Goal: Task Accomplishment & Management: Use online tool/utility

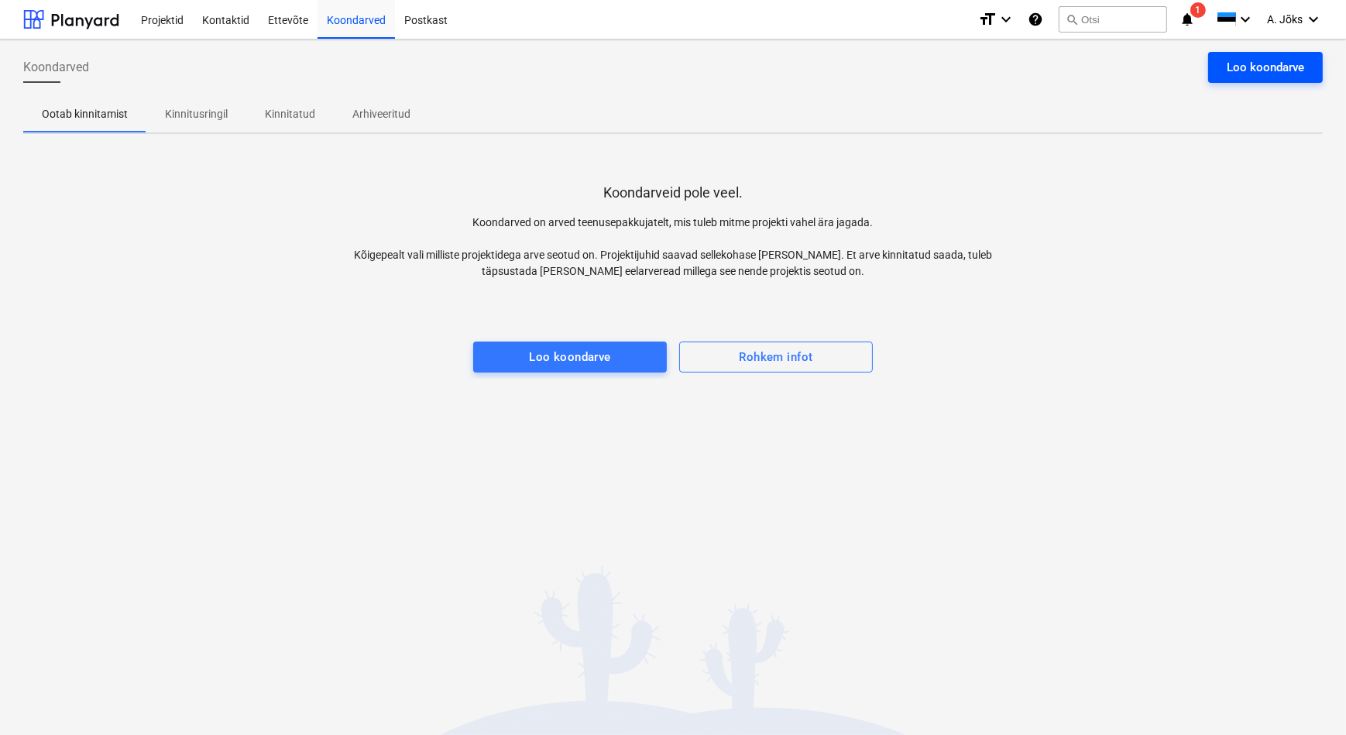
click at [1242, 60] on div "Loo koondarve" at bounding box center [1265, 67] width 77 height 20
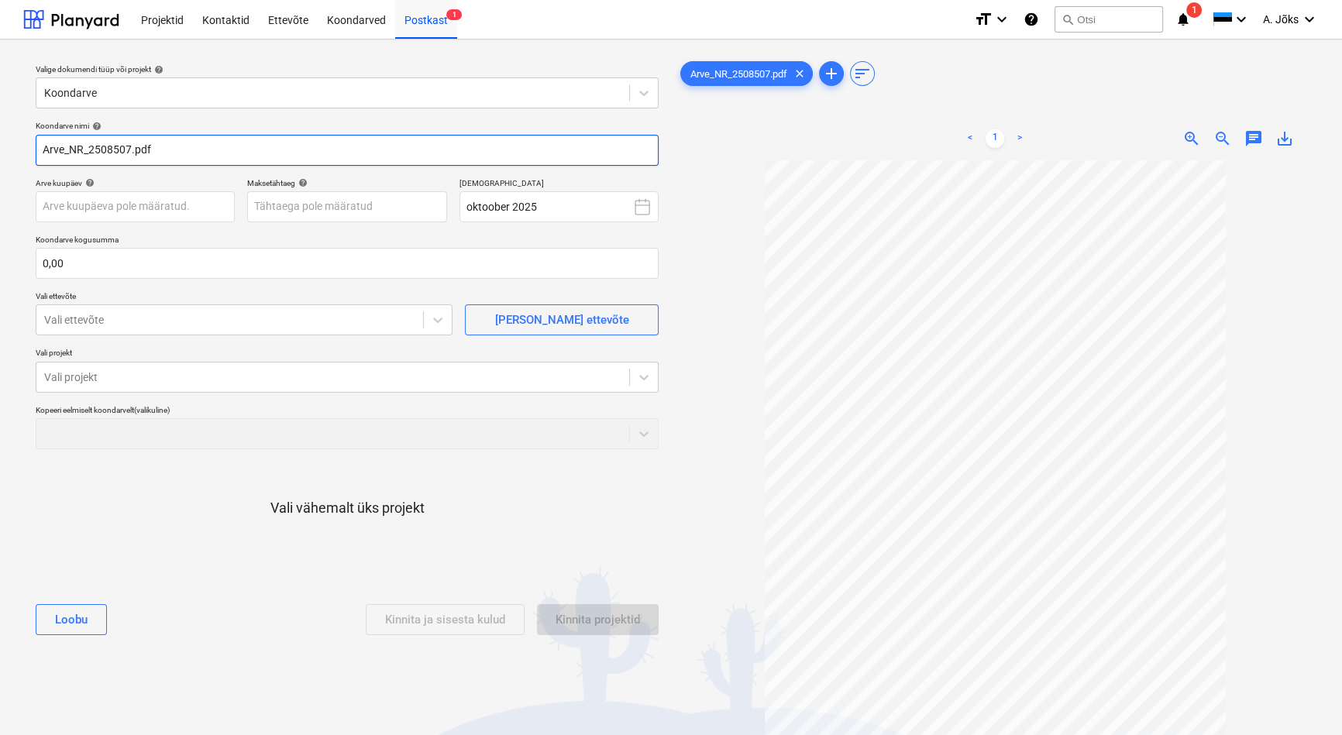
drag, startPoint x: 87, startPoint y: 147, endPoint x: -40, endPoint y: 143, distance: 127.1
click at [0, 143] on html "Projektid Kontaktid Ettevõte Koondarved Postkast 1 format_size keyboard_arrow_d…" at bounding box center [671, 367] width 1342 height 735
paste input "Rapid Security OÜ"
click at [228, 153] on input "Rapid Security OU kreeditarve 2508507.pdf" at bounding box center [347, 150] width 623 height 31
type input "Rapid Security OU kreeditarve 2508507 (arvele 2508428).pdf"
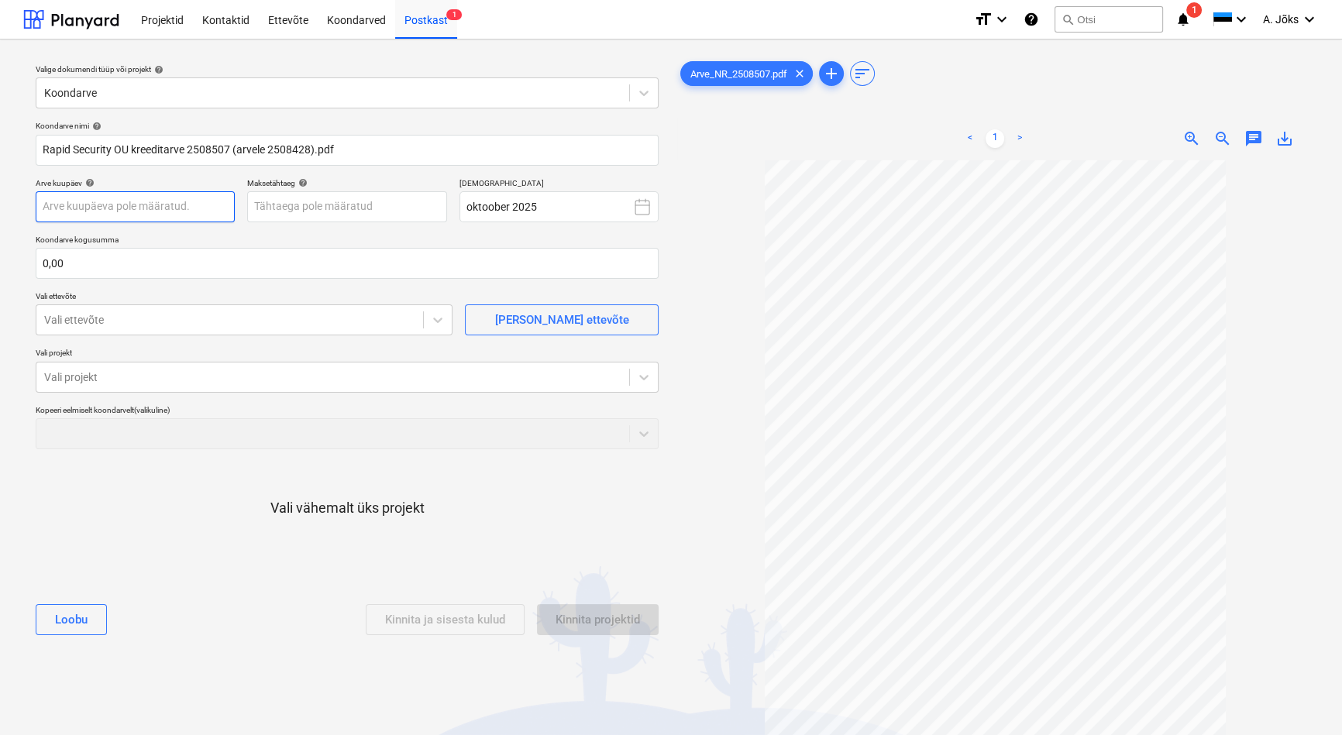
click at [134, 208] on body "Projektid Kontaktid Ettevõte Koondarved Postkast 1 format_size keyboard_arrow_d…" at bounding box center [671, 367] width 1342 height 735
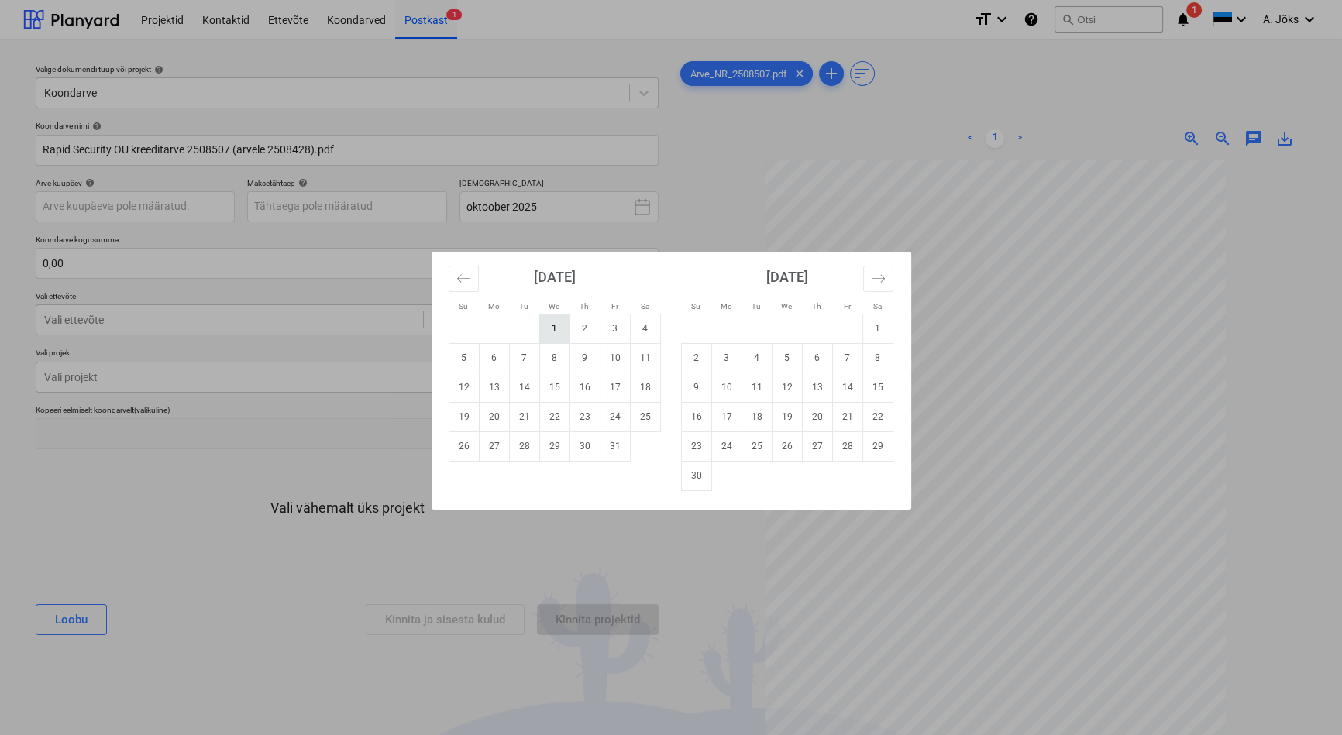
click at [555, 329] on td "1" at bounding box center [554, 328] width 30 height 29
type input "[DATE]"
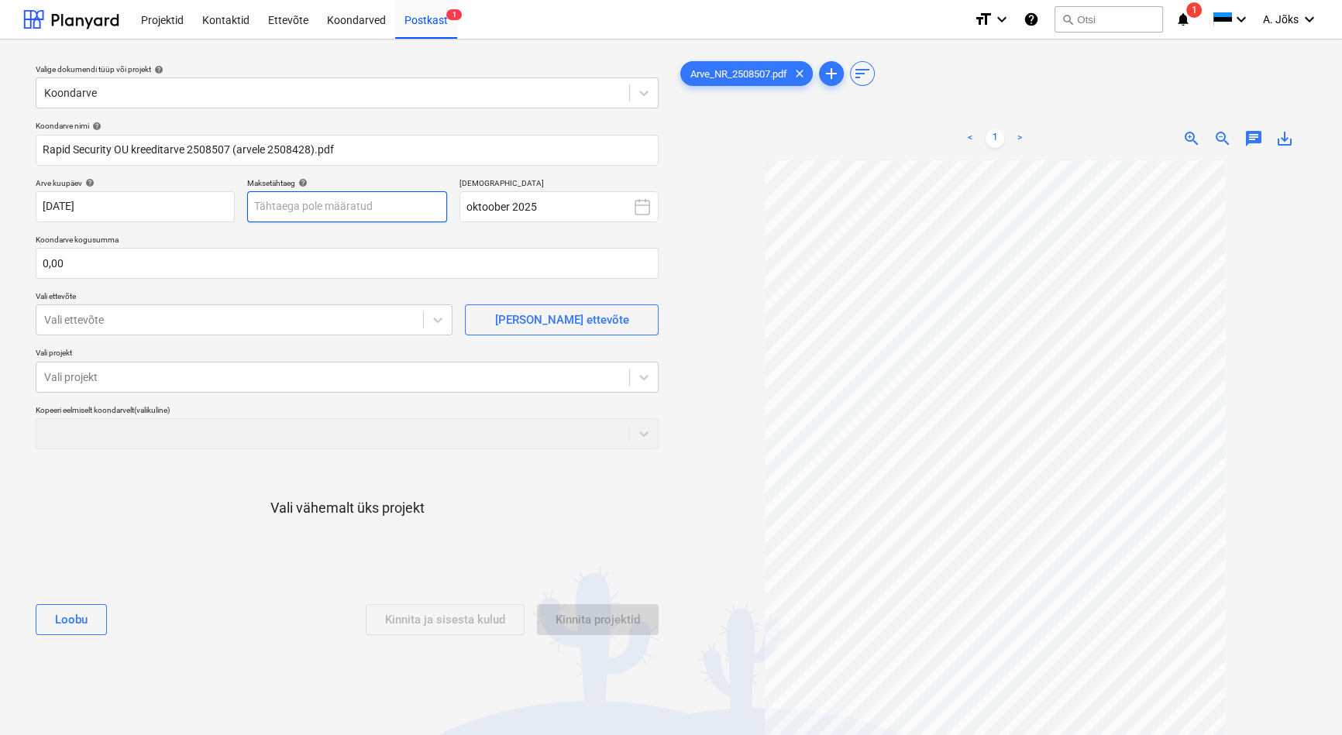
click at [370, 207] on body "Projektid Kontaktid Ettevõte Koondarved Postkast 1 format_size keyboard_arrow_d…" at bounding box center [671, 367] width 1342 height 735
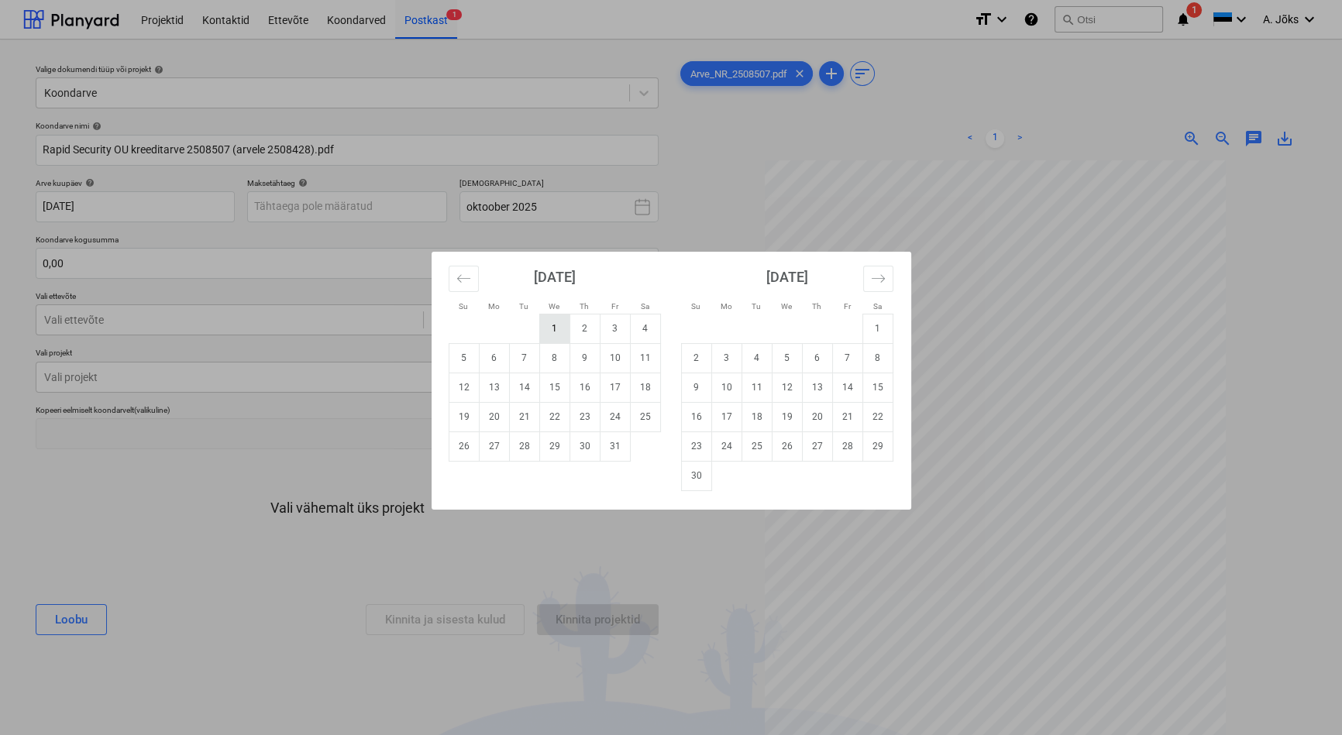
click at [558, 328] on td "1" at bounding box center [554, 328] width 30 height 29
type input "[DATE]"
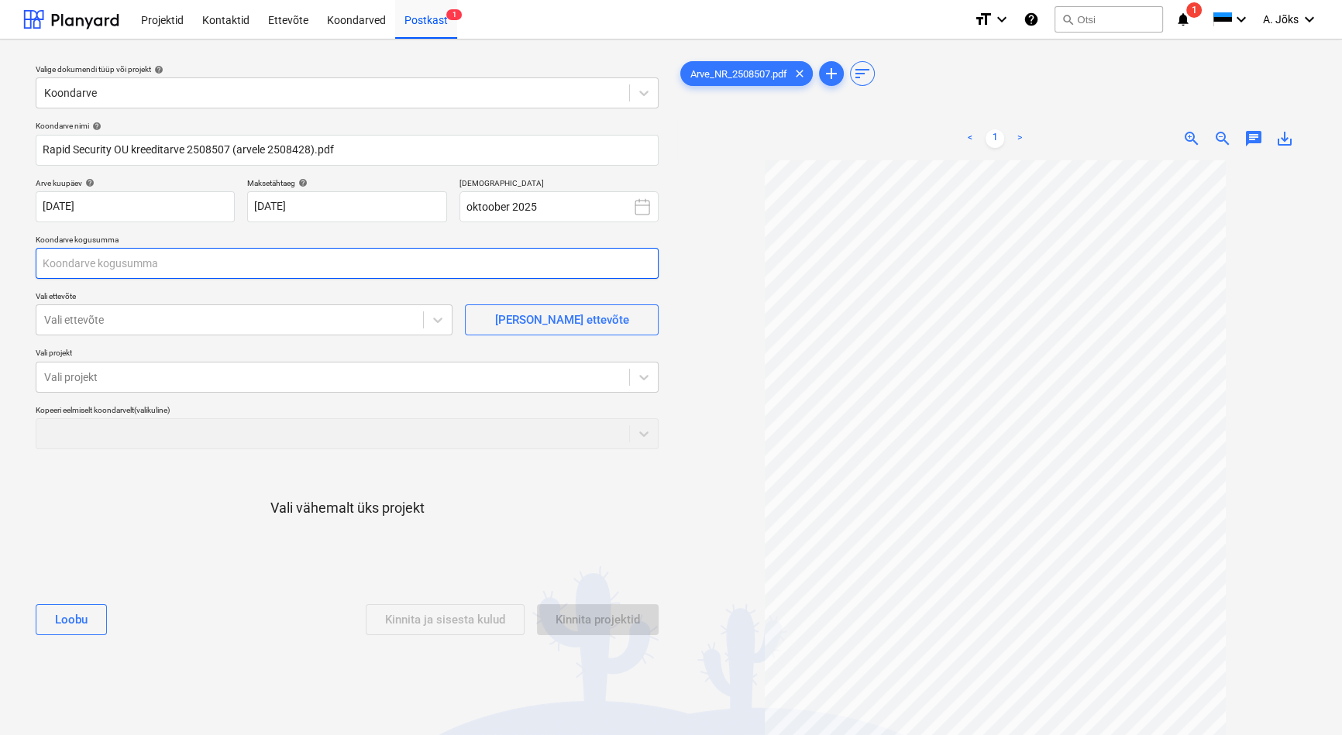
click at [277, 263] on input "text" at bounding box center [347, 263] width 623 height 31
type input "-215,00"
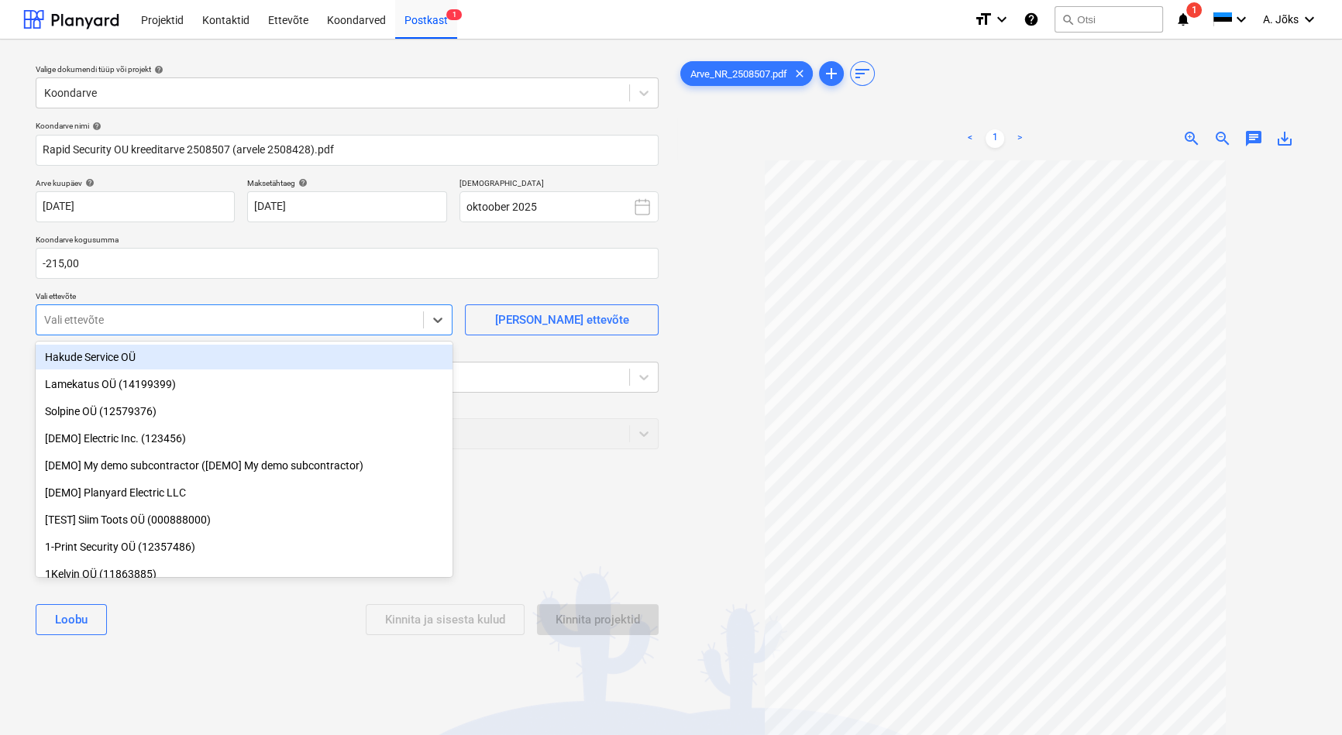
click at [227, 309] on div "Vali ettevõte" at bounding box center [229, 320] width 387 height 22
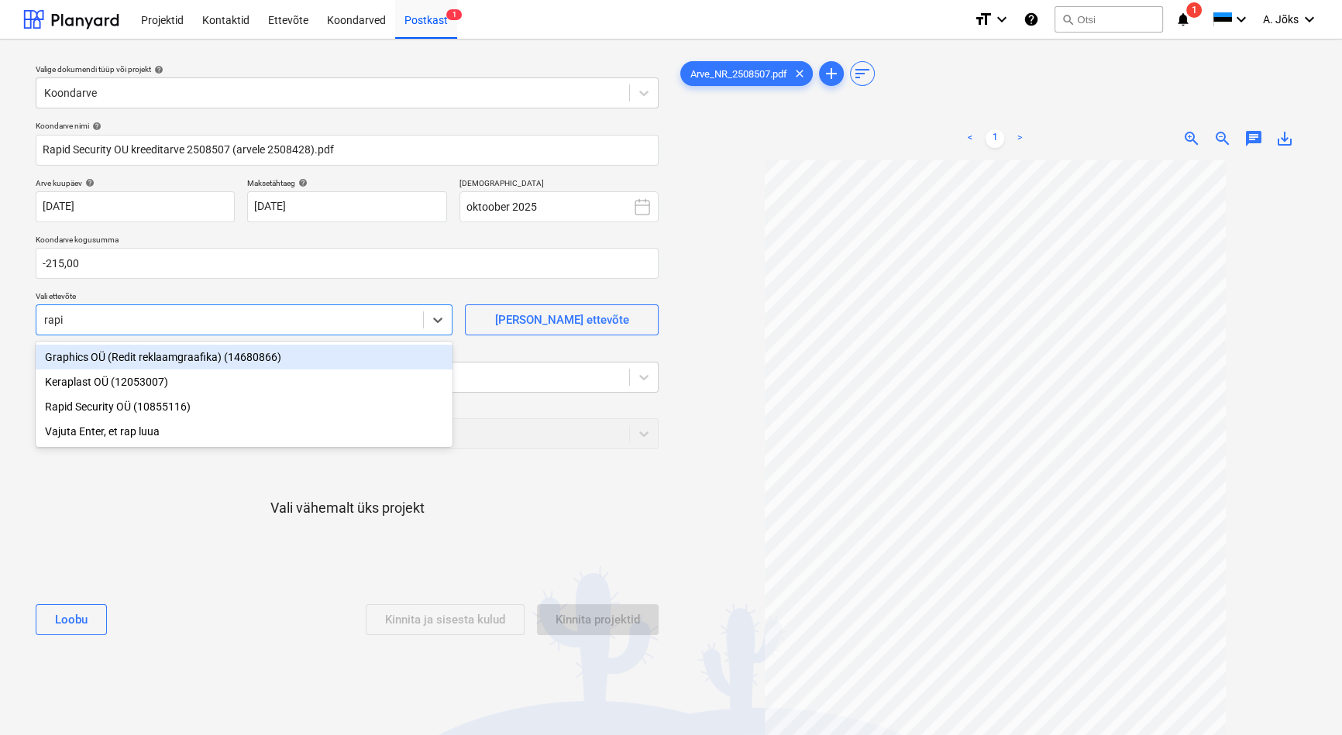
type input "rapid"
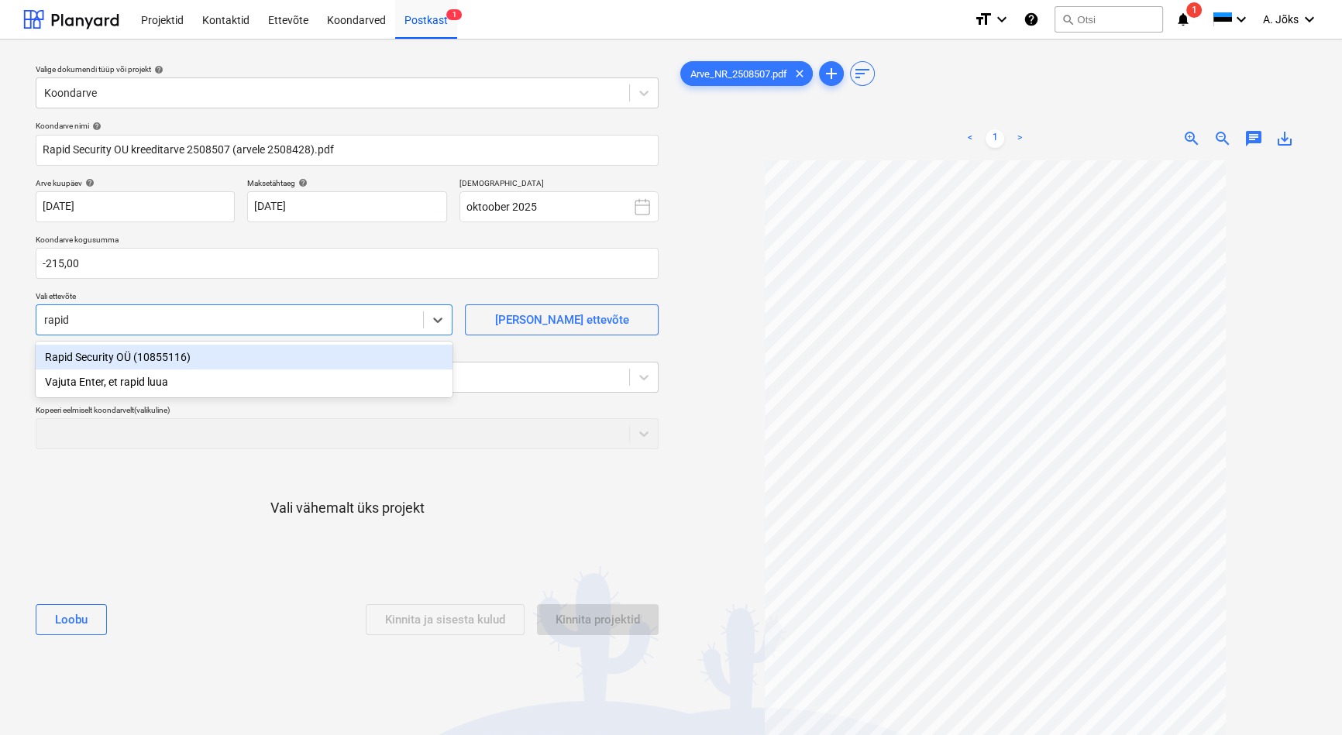
click at [194, 354] on div "Rapid Security OÜ (10855116)" at bounding box center [244, 357] width 417 height 25
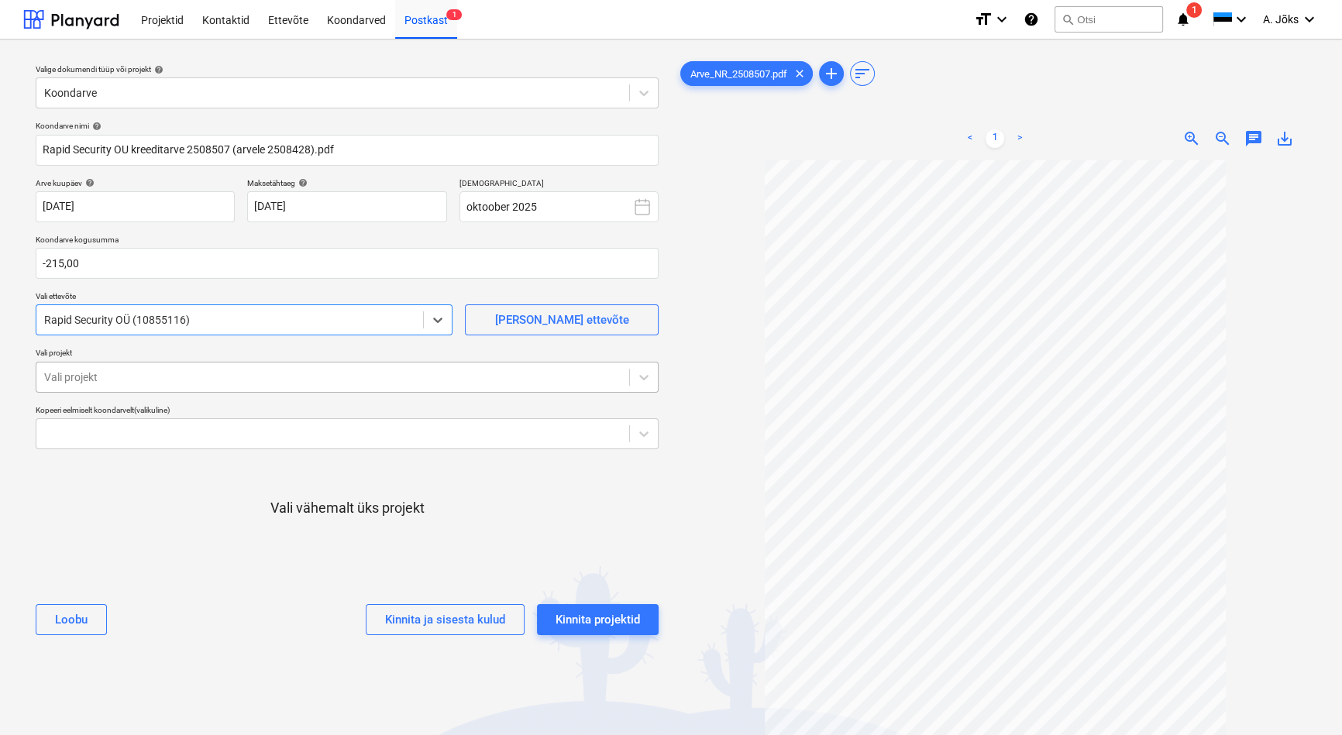
click at [182, 375] on div at bounding box center [332, 377] width 577 height 15
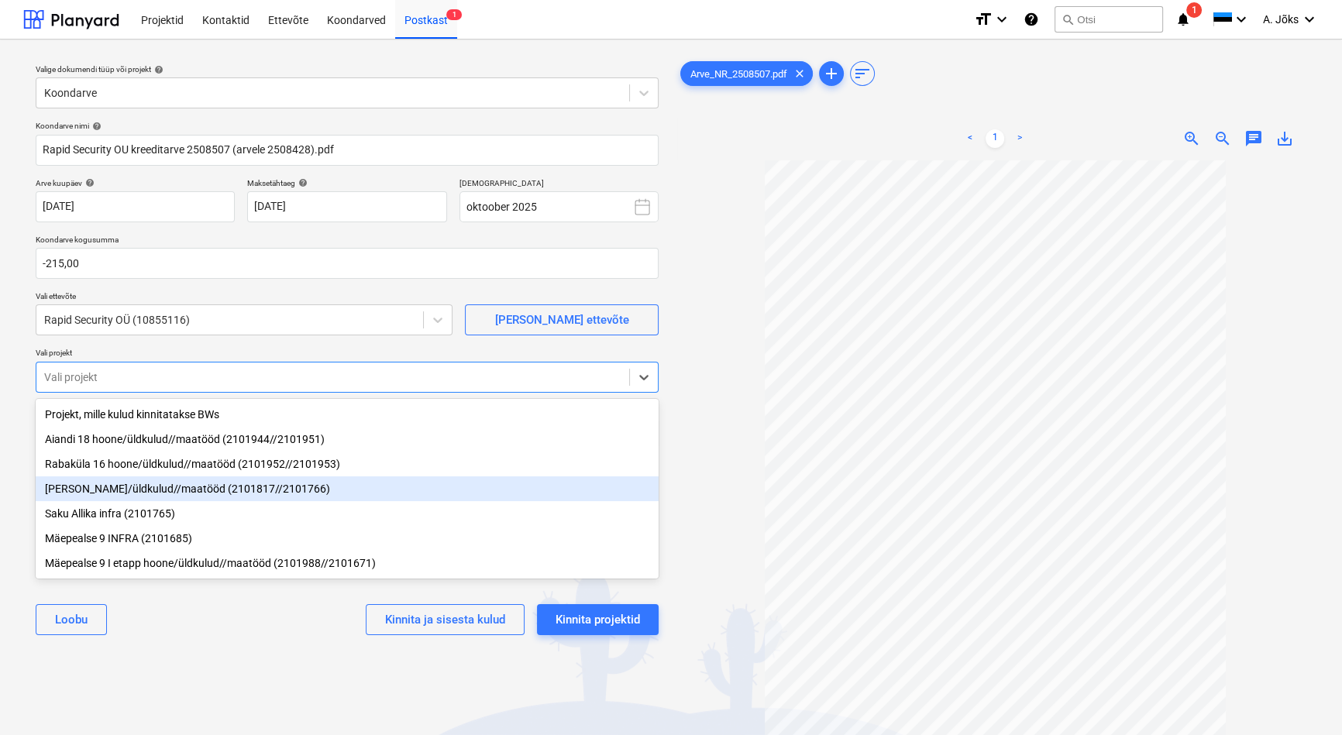
click at [146, 494] on div "[PERSON_NAME]/üldkulud//maatööd (2101817//2101766)" at bounding box center [347, 488] width 623 height 25
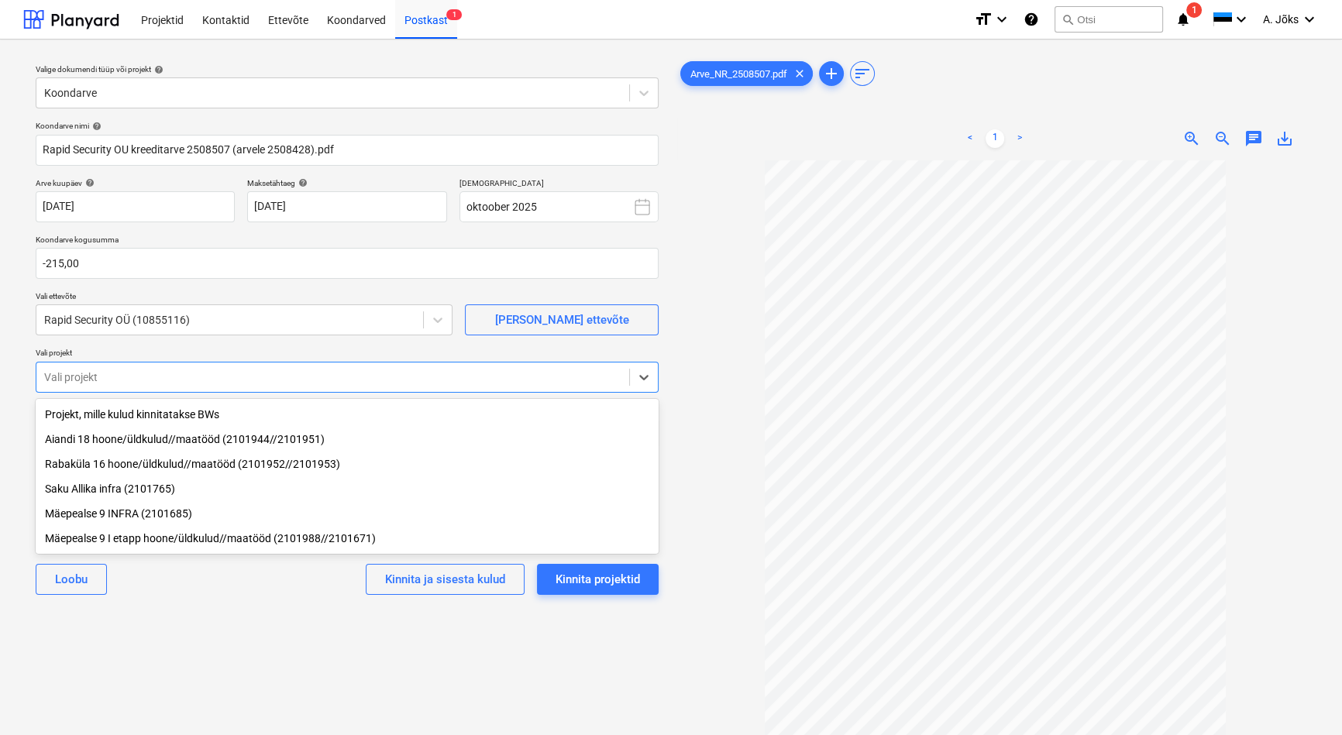
click at [217, 638] on div "Valige dokumendi tüüp või projekt help Koondarve Koondarve nimi help Rapid Secu…" at bounding box center [347, 455] width 648 height 807
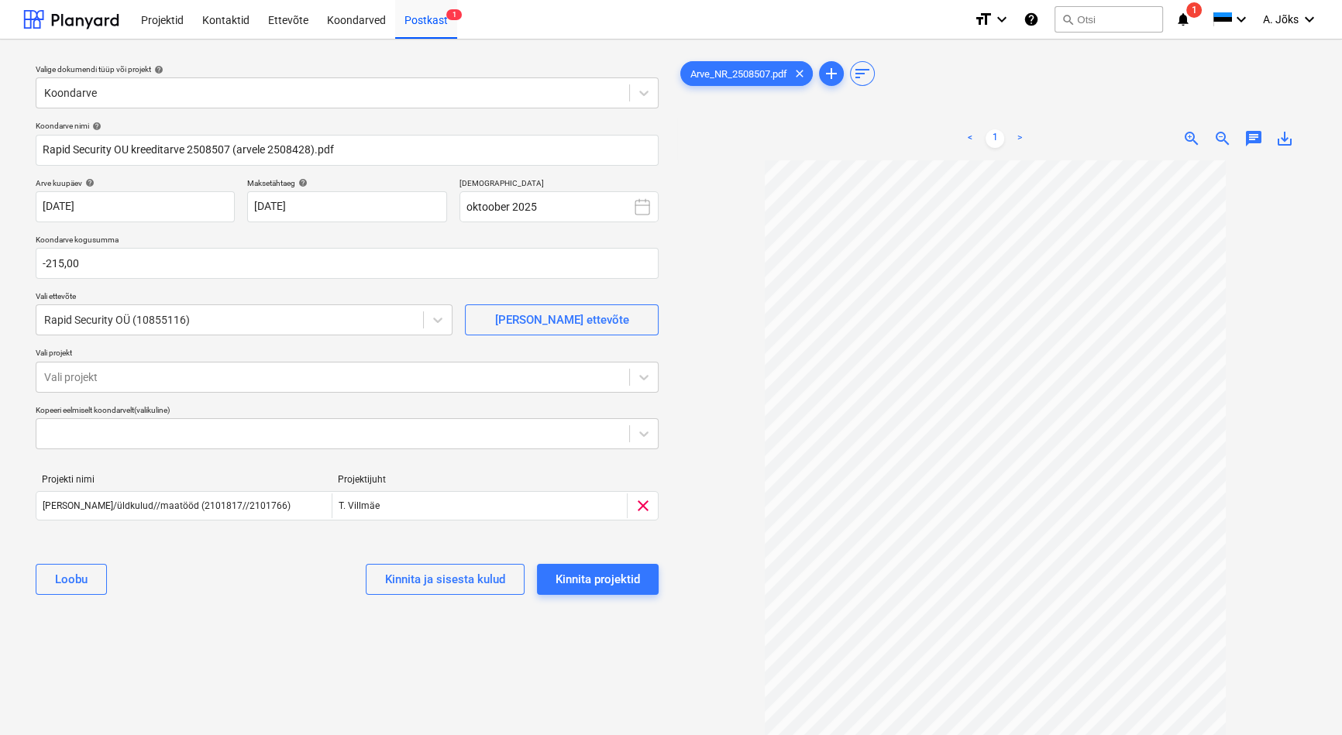
click at [344, 686] on div "Valige dokumendi tüüp või projekt help Koondarve Koondarve nimi help Rapid Secu…" at bounding box center [347, 455] width 648 height 807
click at [314, 662] on div "Valige dokumendi tüüp või projekt help Koondarve Koondarve nimi help Rapid Secu…" at bounding box center [347, 455] width 648 height 807
click at [621, 580] on div "Kinnita projektid" at bounding box center [597, 579] width 84 height 20
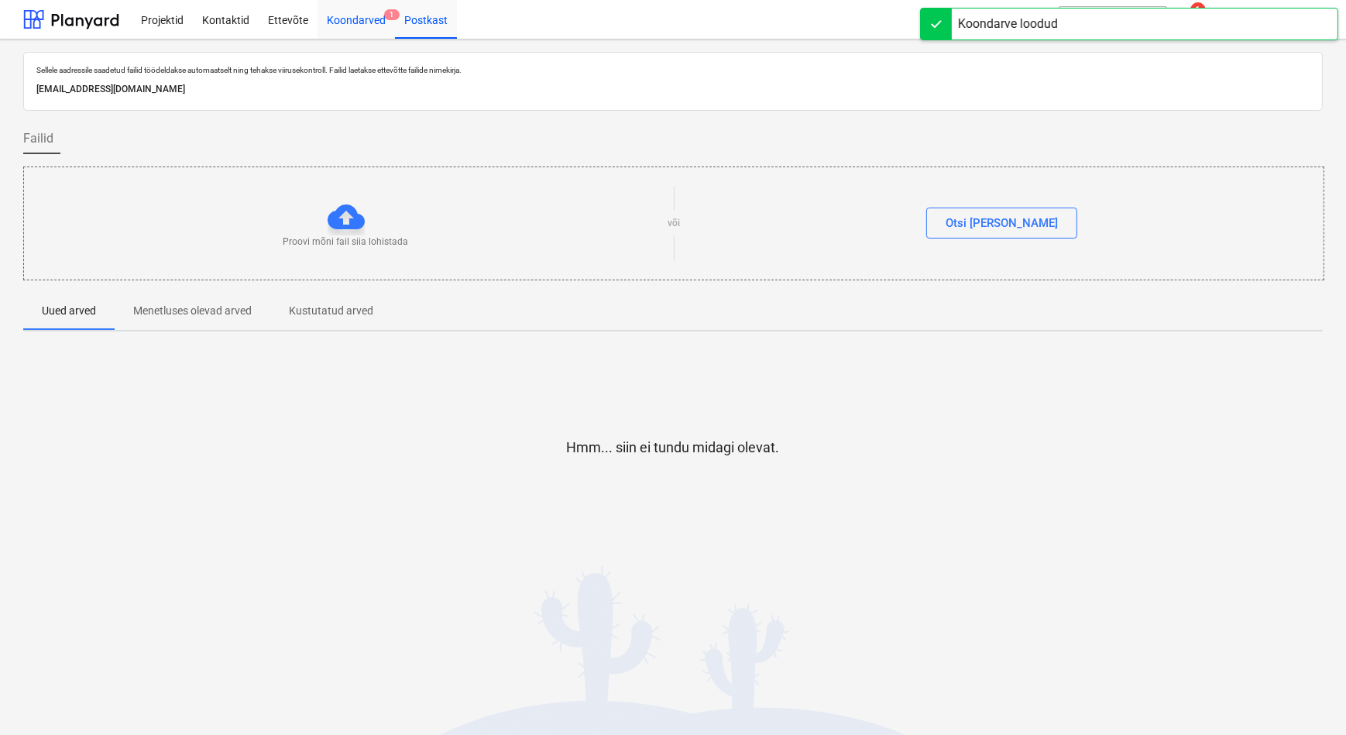
click at [344, 21] on div "Koondarved 1" at bounding box center [356, 19] width 77 height 40
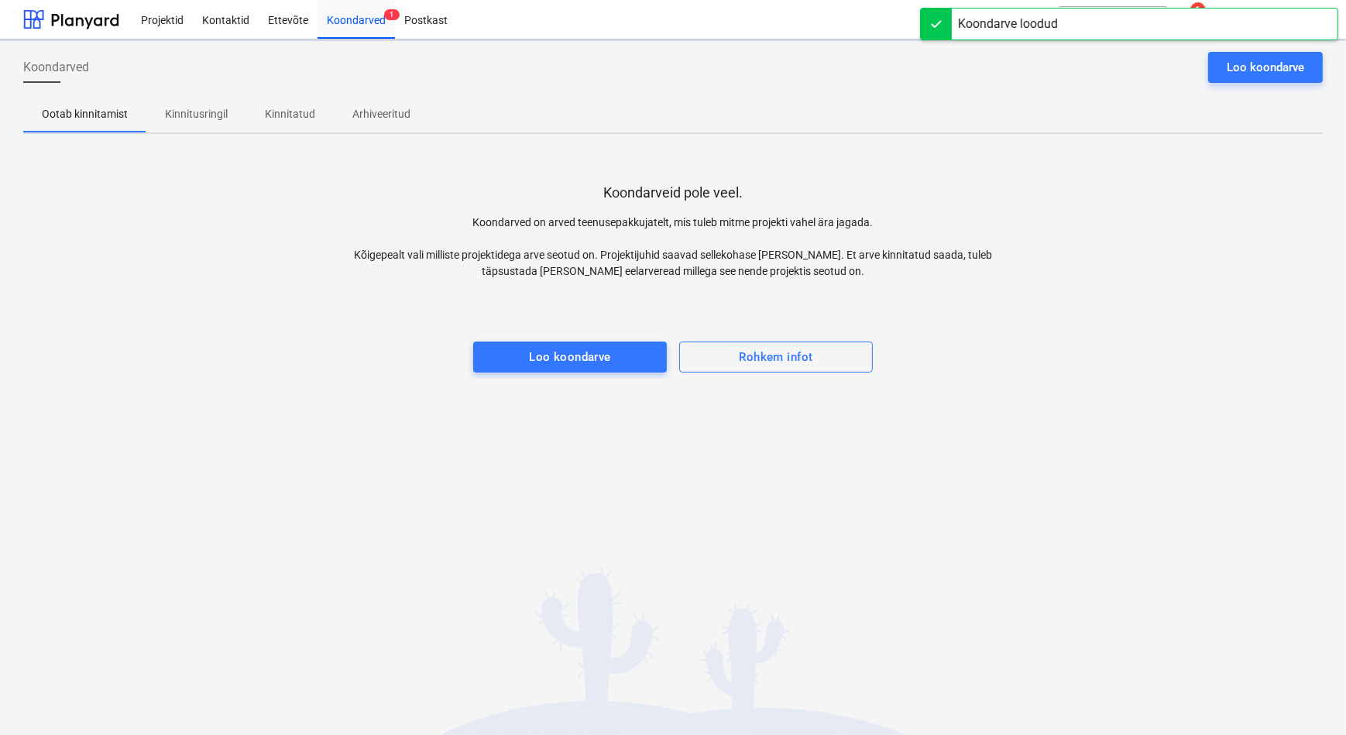
click at [208, 446] on div "Koondarved Loo koondarve Ootab kinnitamist Kinnitusringil Kinnitatud Arhiveerit…" at bounding box center [673, 388] width 1346 height 696
click at [195, 116] on p "Kinnitusringil" at bounding box center [196, 114] width 63 height 16
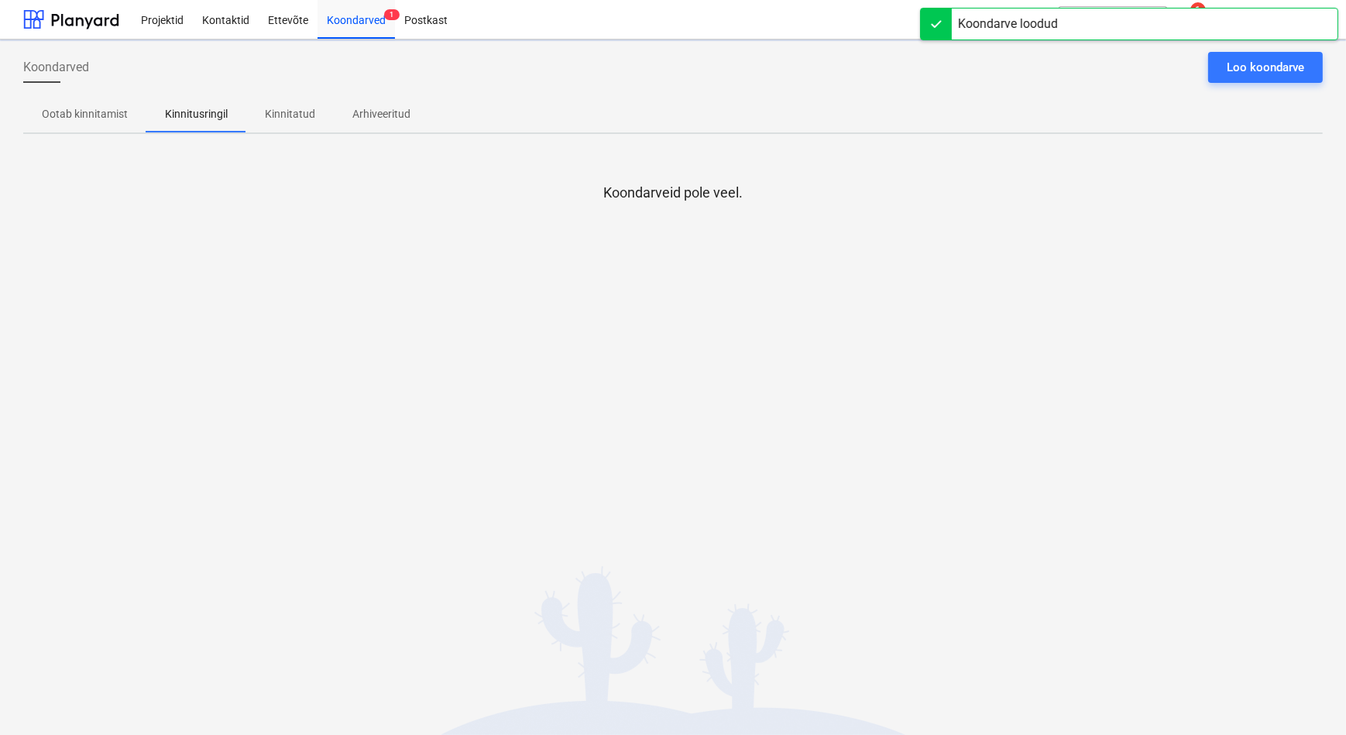
click at [221, 337] on div "Koondarveid pole veel." at bounding box center [673, 262] width 1300 height 232
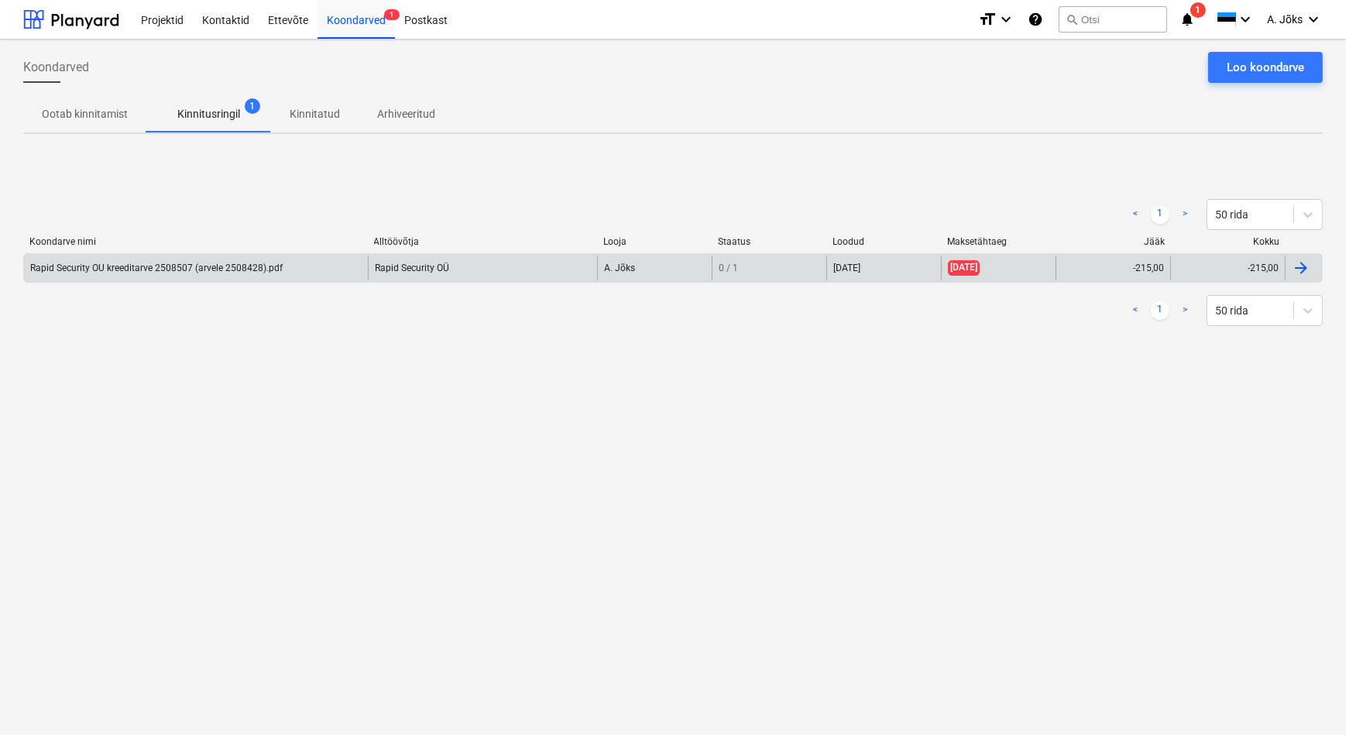
click at [172, 271] on div "Rapid Security OU kreeditarve 2508507 (arvele 2508428).pdf" at bounding box center [156, 268] width 253 height 11
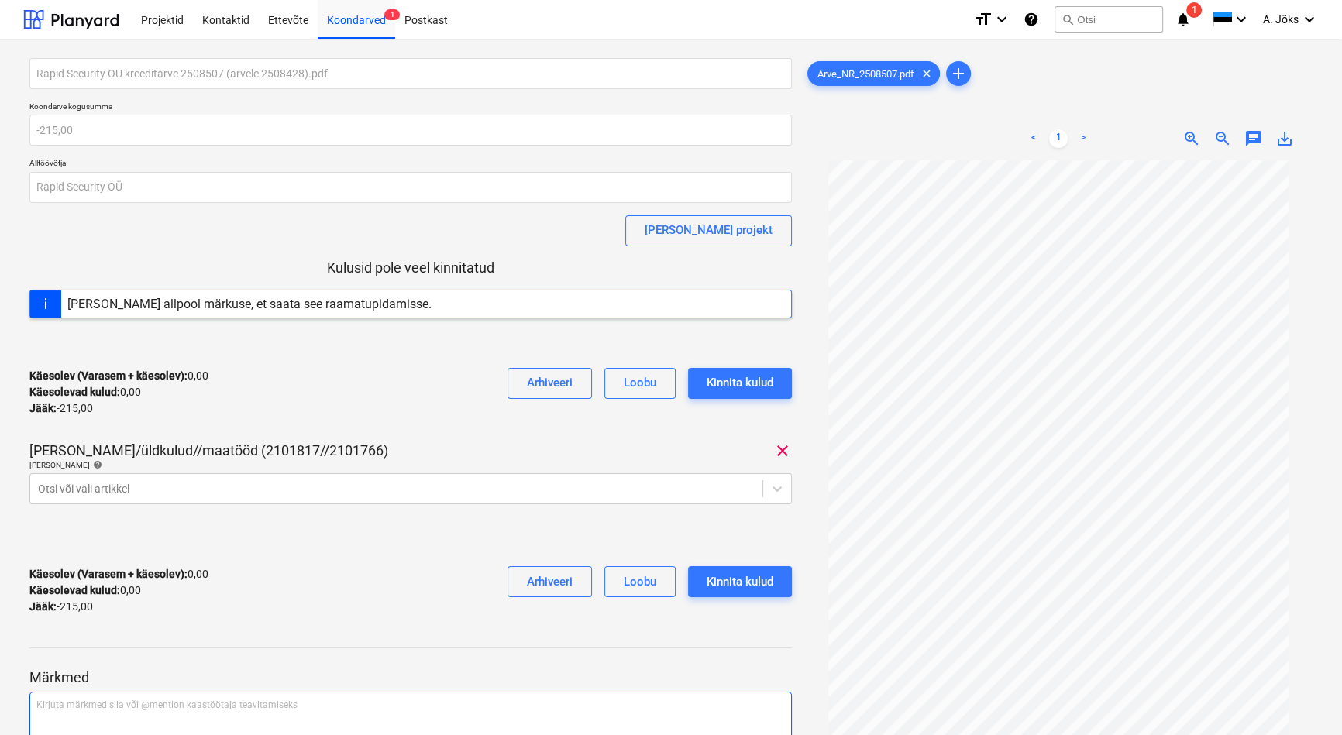
click at [115, 710] on p "Kirjuta märkmed siia või @mention kaastöötaja teavitamiseks ﻿" at bounding box center [410, 705] width 748 height 13
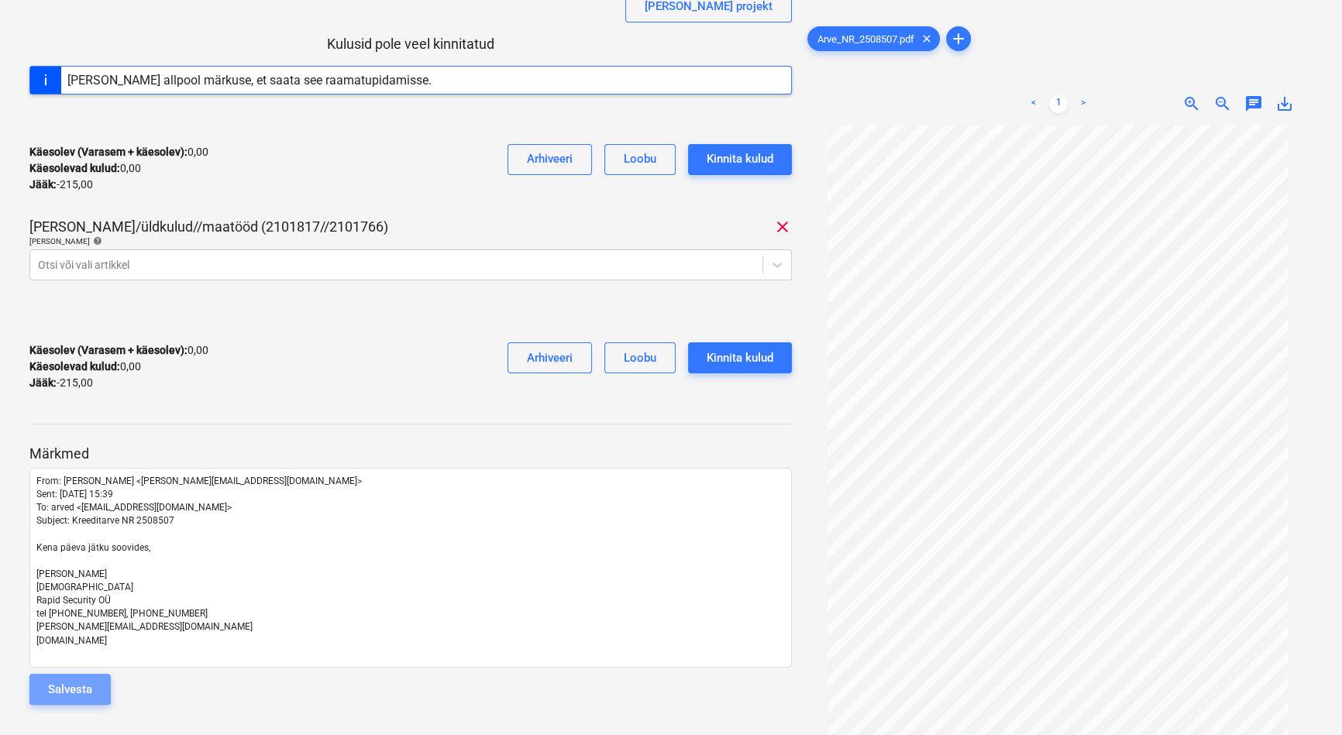
drag, startPoint x: 88, startPoint y: 690, endPoint x: 201, endPoint y: 504, distance: 217.4
click at [89, 689] on div "Salvesta" at bounding box center [70, 689] width 44 height 20
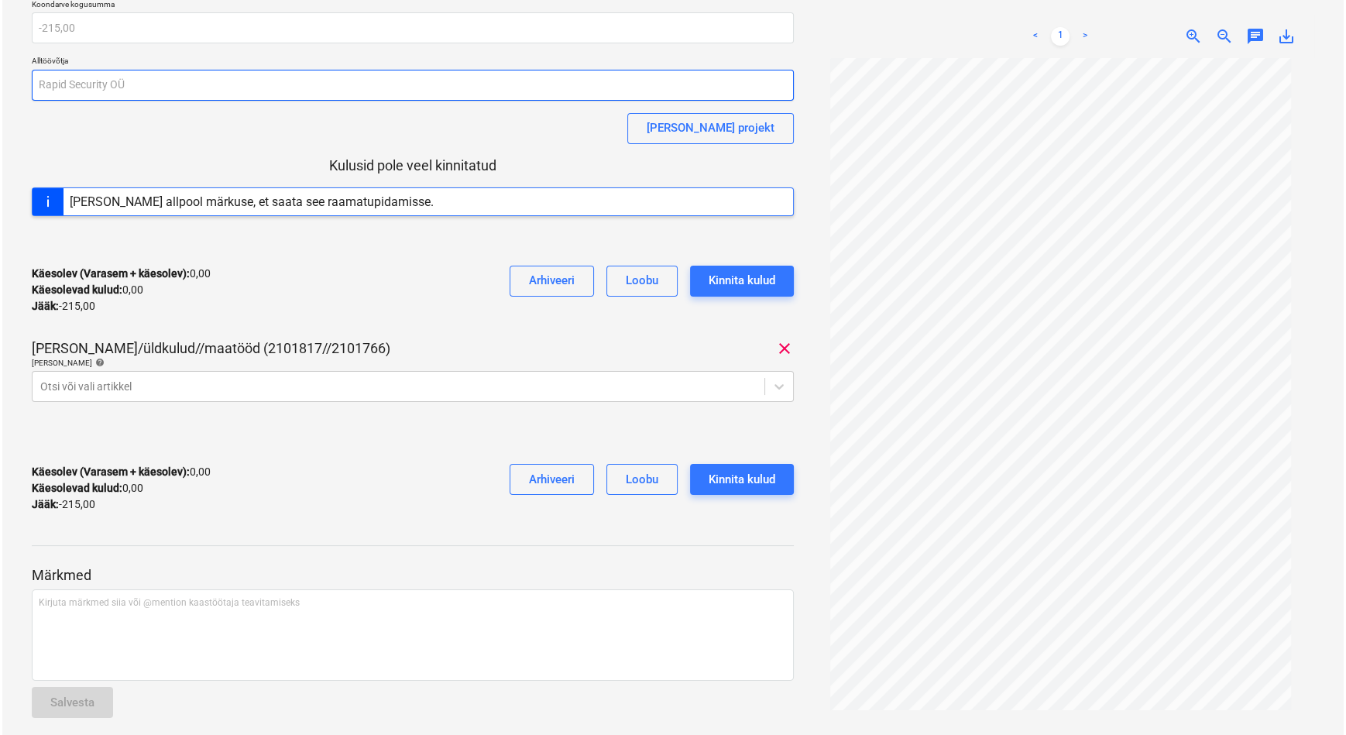
scroll to position [0, 0]
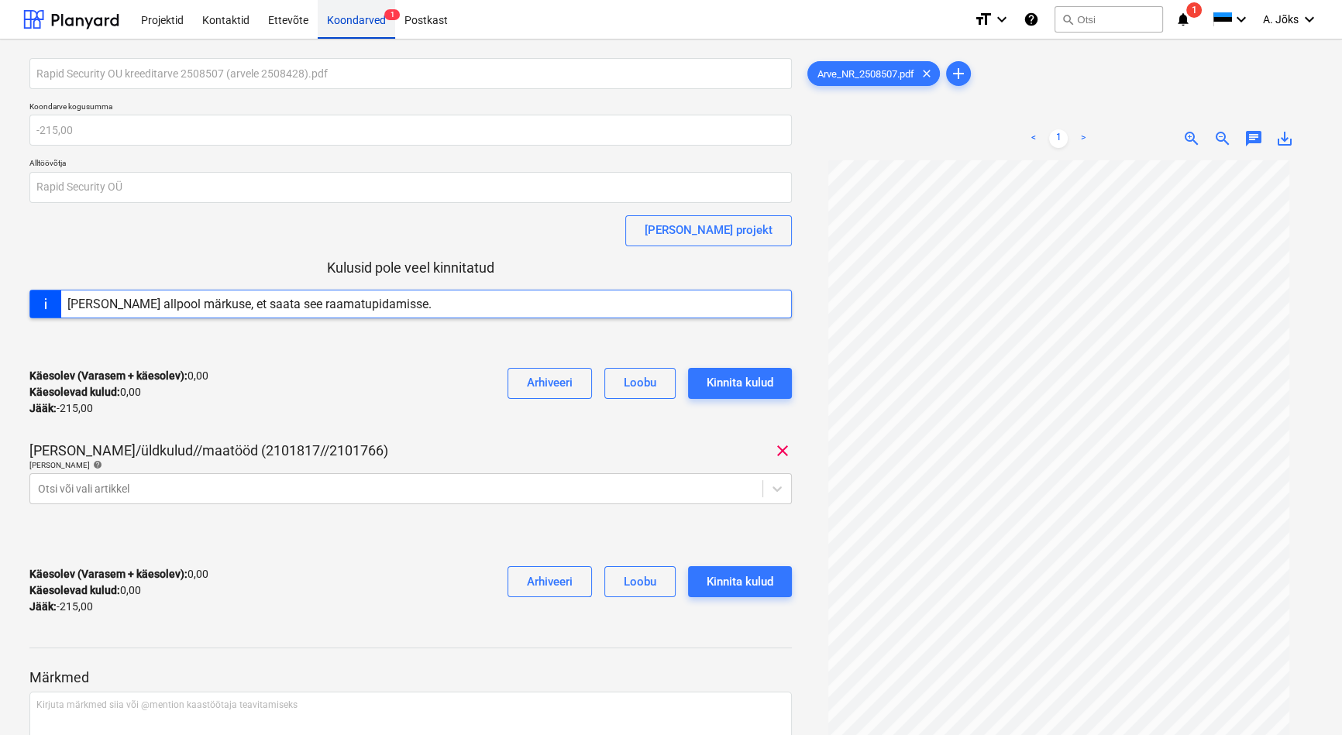
click at [368, 17] on div "Koondarved 1" at bounding box center [356, 19] width 77 height 40
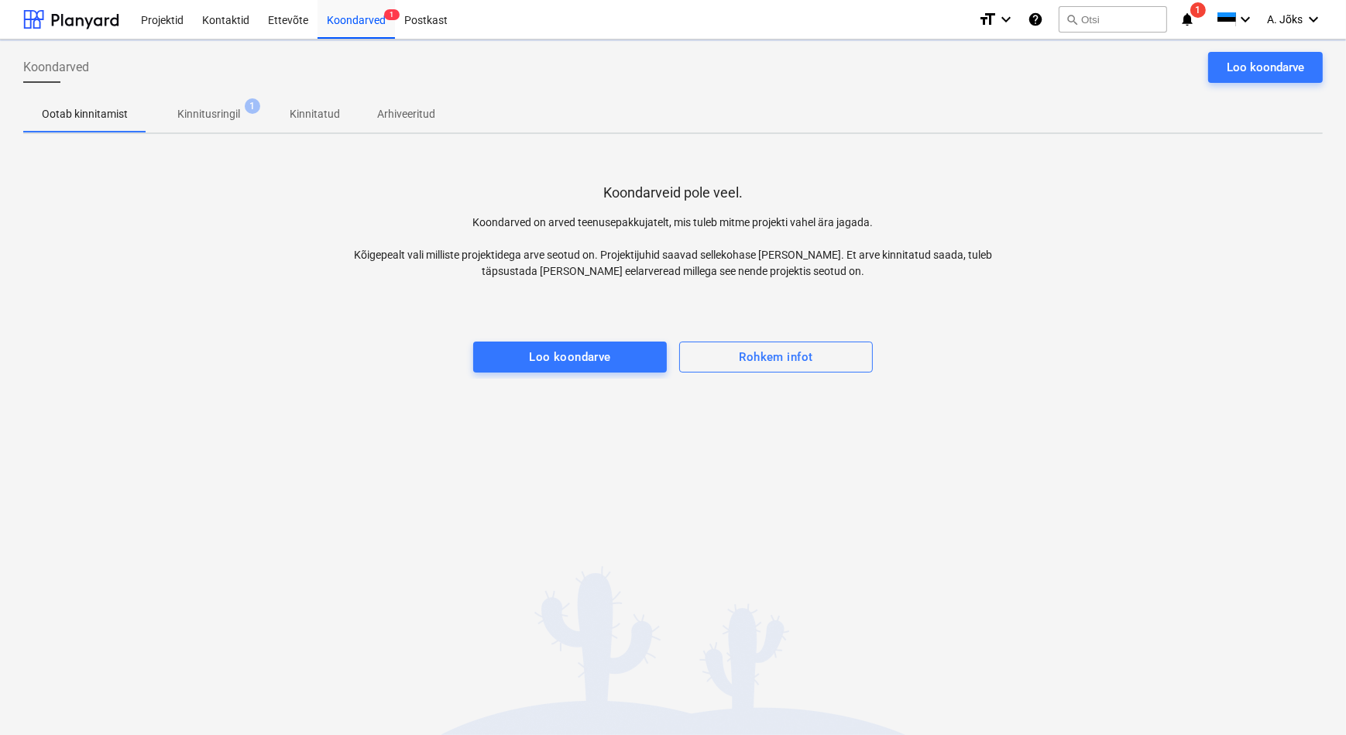
click at [324, 325] on div at bounding box center [673, 326] width 1300 height 31
click at [1301, 15] on span "A. Jõks" at bounding box center [1285, 19] width 36 height 12
click at [1247, 86] on div "Logi välja" at bounding box center [1276, 85] width 93 height 25
